Goal: Transaction & Acquisition: Obtain resource

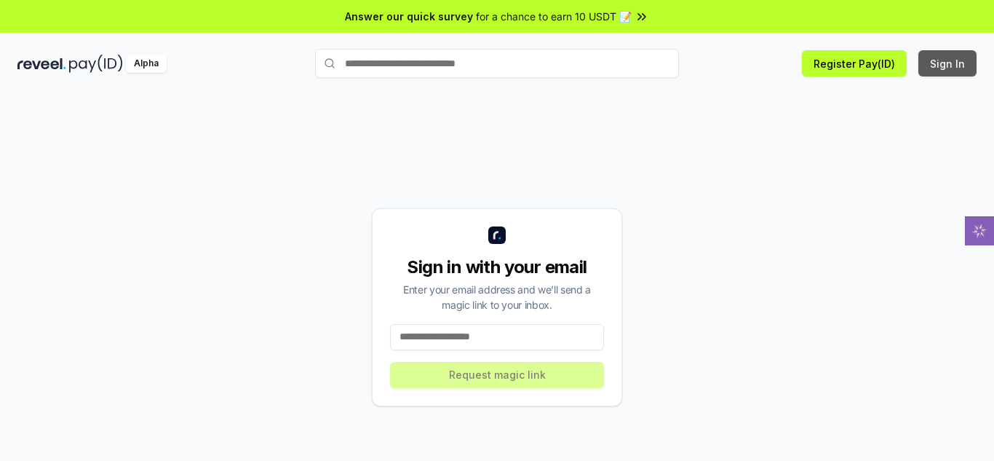
click at [946, 68] on button "Sign In" at bounding box center [947, 63] width 58 height 26
click at [482, 340] on input at bounding box center [497, 337] width 214 height 26
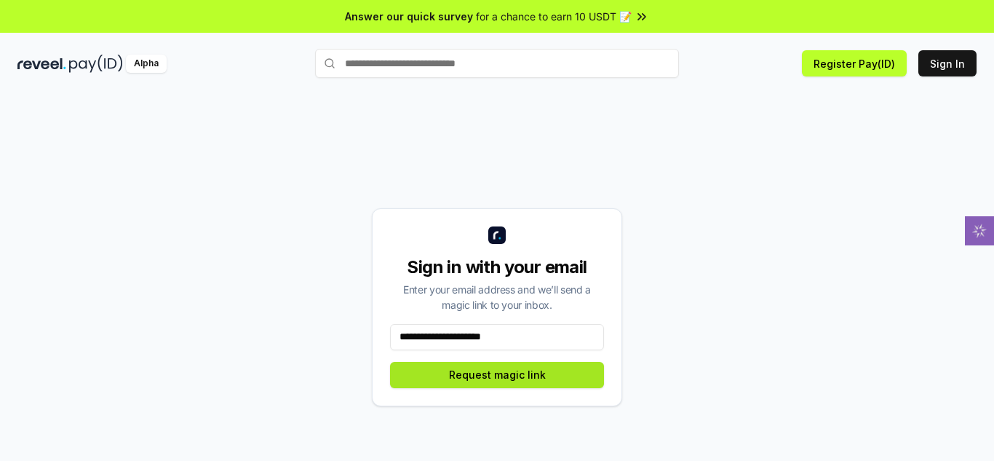
type input "**********"
click at [487, 383] on button "Request magic link" at bounding box center [497, 375] width 214 height 26
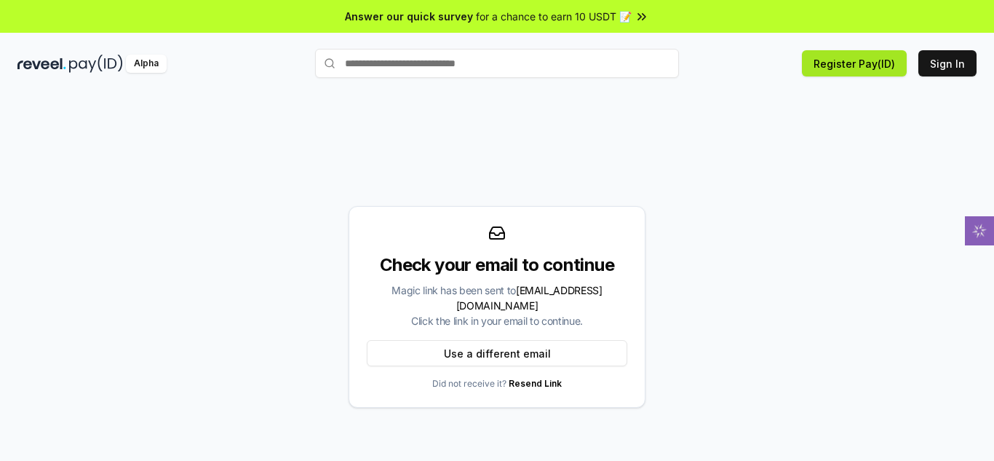
click at [870, 65] on button "Register Pay(ID)" at bounding box center [854, 63] width 105 height 26
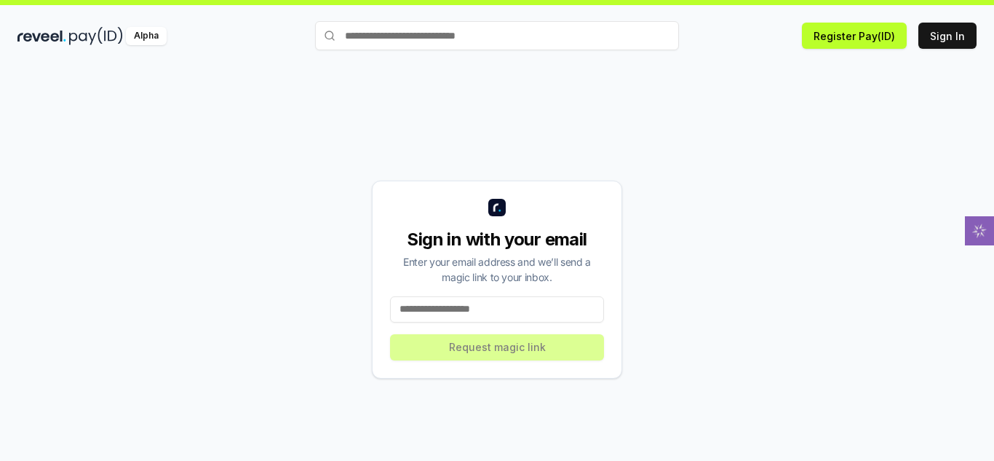
scroll to position [41, 0]
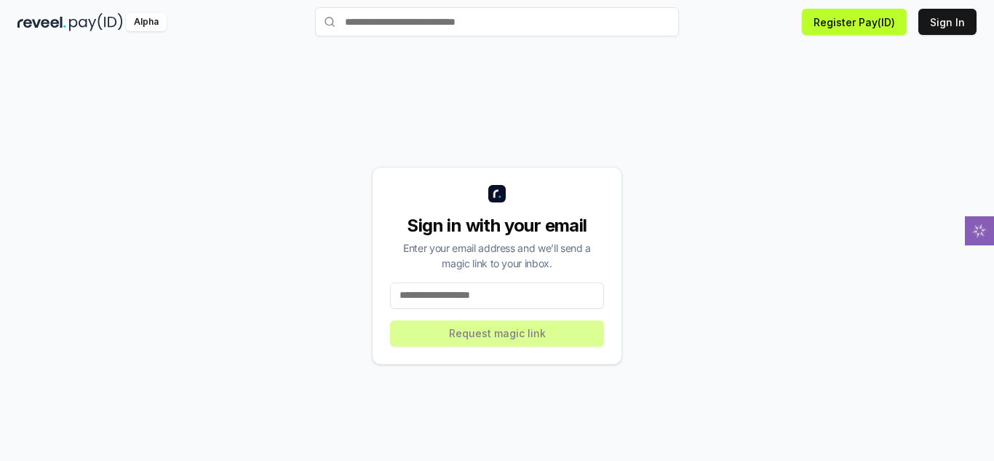
click at [498, 333] on div "Sign in with your email Enter your email address and we’ll send a magic link to…" at bounding box center [497, 266] width 250 height 198
click at [493, 292] on input at bounding box center [497, 295] width 214 height 26
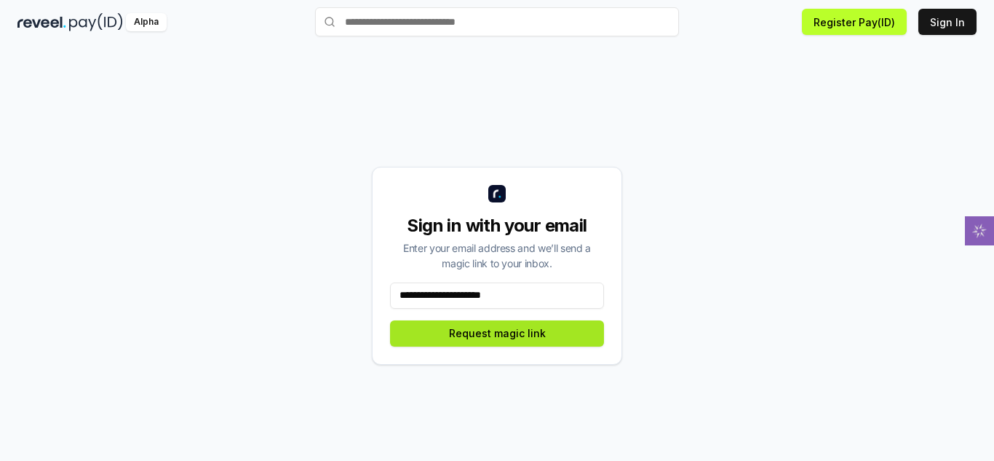
type input "**********"
click at [521, 341] on button "Request magic link" at bounding box center [497, 333] width 214 height 26
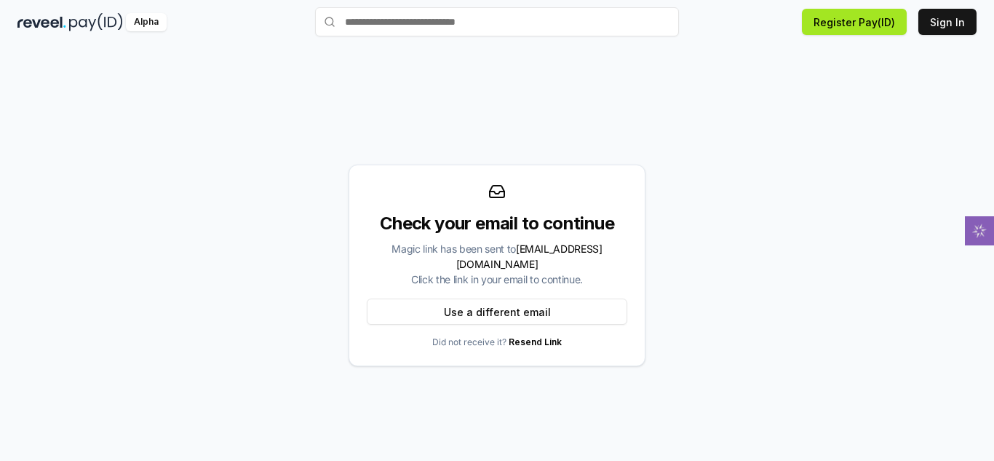
click at [857, 25] on button "Register Pay(ID)" at bounding box center [854, 22] width 105 height 26
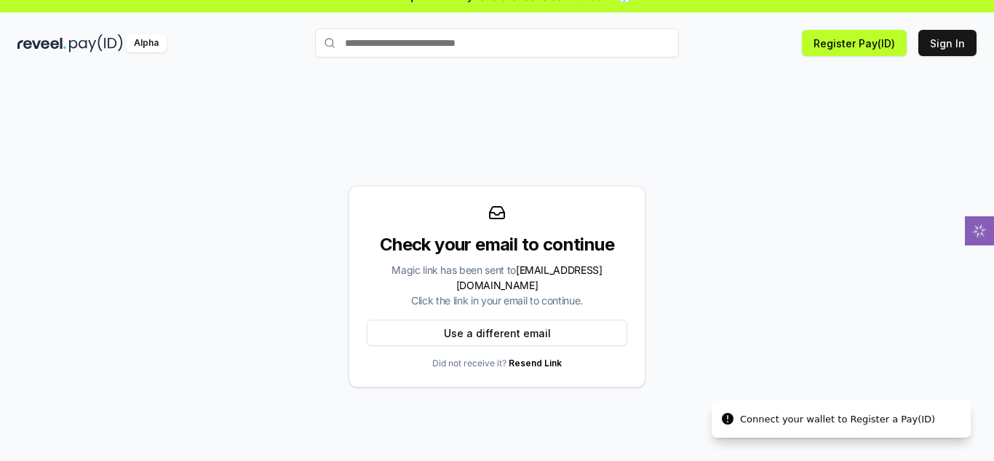
scroll to position [0, 0]
